Goal: Task Accomplishment & Management: Use online tool/utility

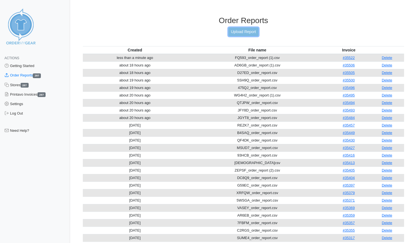
click at [235, 32] on link "Upload Report" at bounding box center [243, 32] width 30 height 9
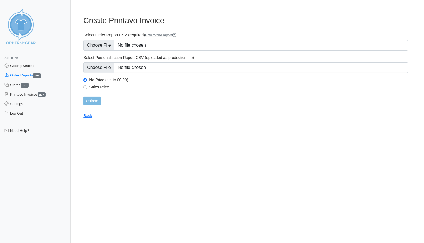
type input "C:\fakepath\FQ593_order_report (2).csv"
click at [92, 100] on input "Upload" at bounding box center [91, 101] width 17 height 9
